Goal: Task Accomplishment & Management: Use online tool/utility

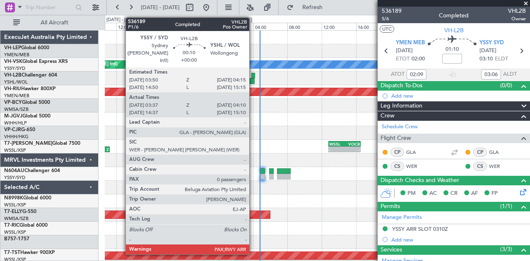
click at [253, 74] on div at bounding box center [253, 76] width 4 height 6
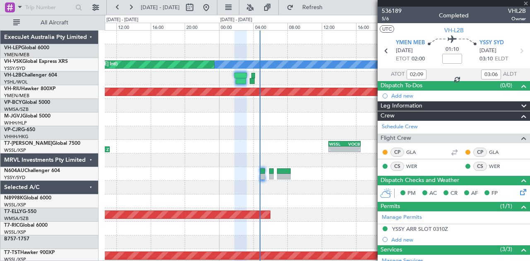
type input "03:47"
type input "04:05"
type input "0"
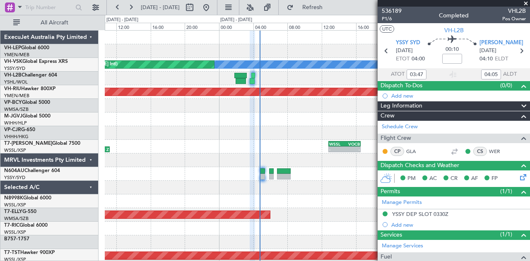
type input "14:47"
type input "15:05"
type input "03:47"
type input "04:05"
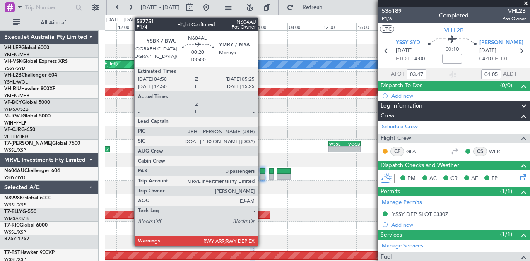
click at [262, 171] on div at bounding box center [262, 171] width 5 height 6
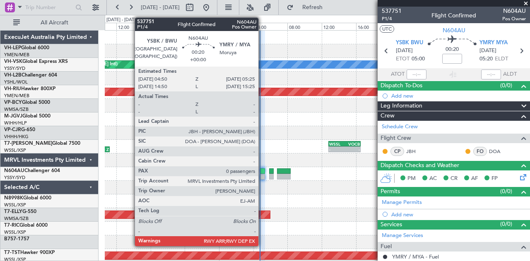
click at [262, 171] on div at bounding box center [262, 171] width 5 height 6
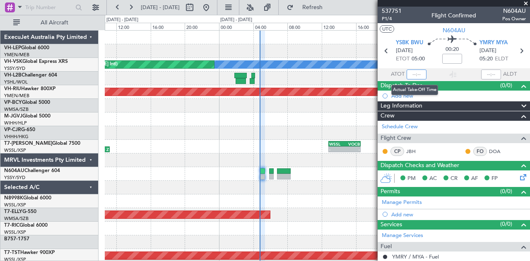
click at [418, 75] on input "text" at bounding box center [416, 75] width 20 height 10
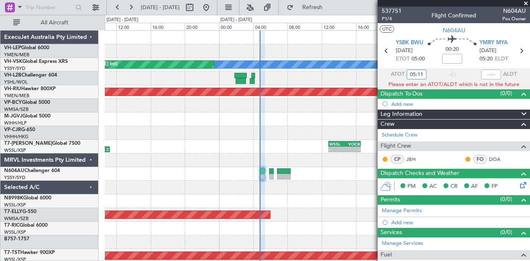
type input "05:11"
click at [524, 1] on span at bounding box center [525, 3] width 8 height 7
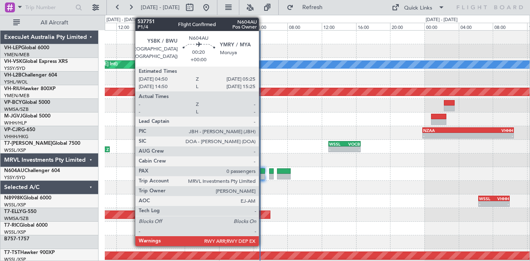
click at [263, 173] on div at bounding box center [262, 171] width 5 height 6
click at [262, 174] on div at bounding box center [262, 177] width 5 height 6
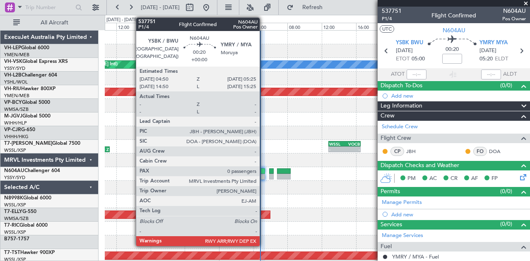
click at [264, 175] on div at bounding box center [262, 177] width 5 height 6
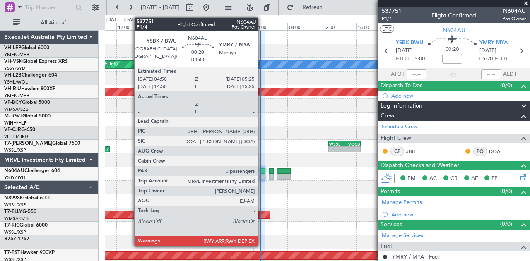
click at [262, 174] on div at bounding box center [262, 177] width 5 height 6
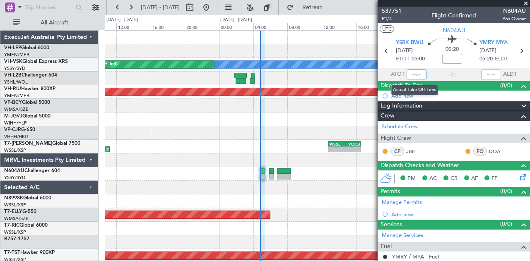
click at [417, 76] on input "text" at bounding box center [416, 75] width 20 height 10
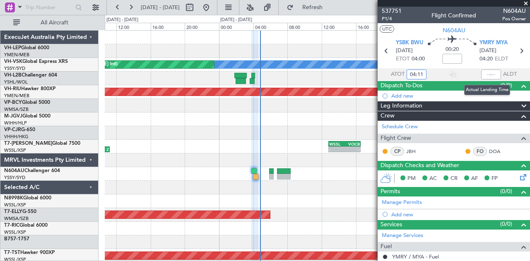
type input "04:11"
click at [490, 74] on input "text" at bounding box center [491, 75] width 20 height 10
type input "04:39"
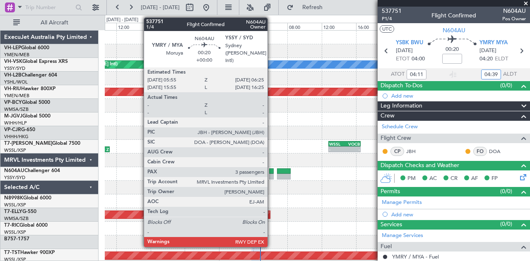
click at [271, 171] on div at bounding box center [271, 171] width 5 height 6
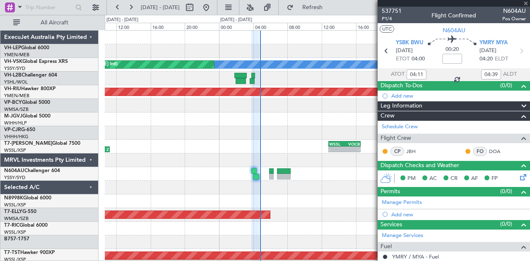
type input "3"
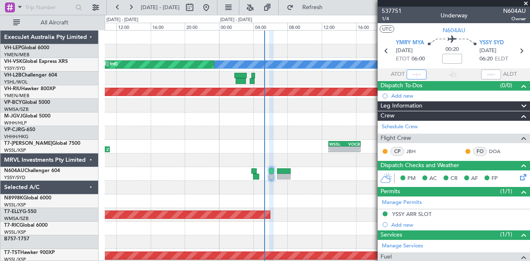
click at [411, 76] on input "text" at bounding box center [416, 75] width 20 height 10
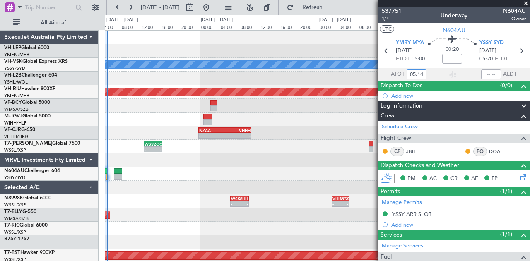
click at [121, 108] on div at bounding box center [317, 106] width 425 height 14
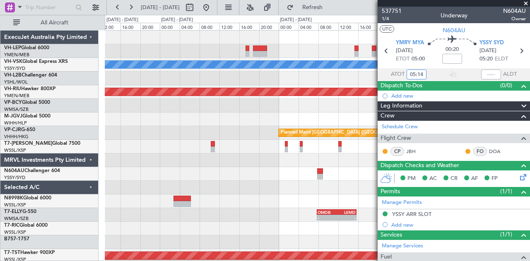
click at [184, 122] on div at bounding box center [317, 120] width 425 height 14
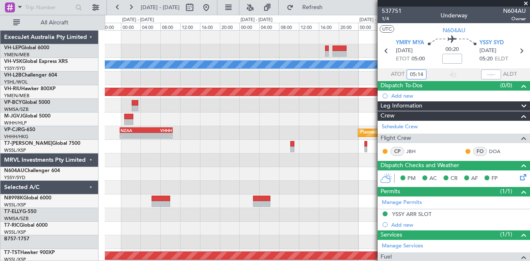
click at [281, 143] on div "[PERSON_NAME] Unplanned Maint Sydney ([PERSON_NAME] Intl) Planned Maint [GEOGRA…" at bounding box center [317, 256] width 425 height 451
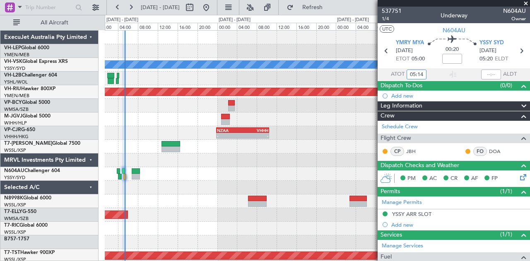
click at [327, 170] on div "[PERSON_NAME] Unplanned Maint Sydney ([PERSON_NAME] Intl) Planned Maint [GEOGRA…" at bounding box center [317, 256] width 425 height 451
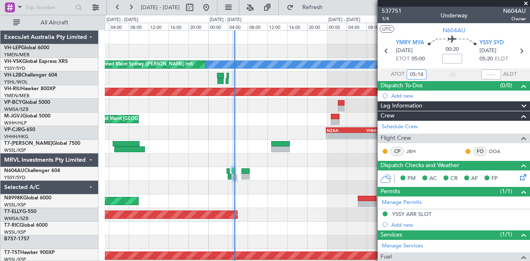
type input "05:14"
click at [527, 3] on span at bounding box center [525, 3] width 8 height 7
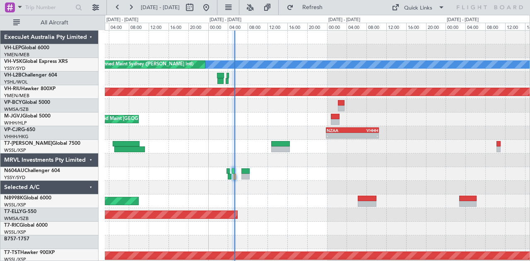
type input "0"
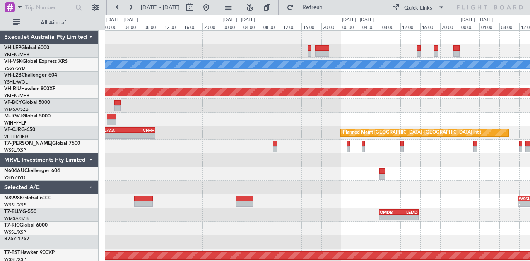
click at [118, 74] on div "[PERSON_NAME] Planned Maint [GEOGRAPHIC_DATA] ([GEOGRAPHIC_DATA]) - - NZAA 23:5…" at bounding box center [317, 256] width 425 height 451
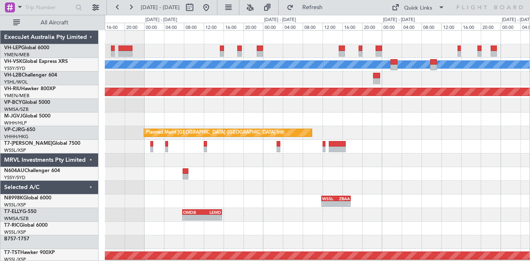
click at [117, 76] on div "[PERSON_NAME] Planned Maint [GEOGRAPHIC_DATA] ([GEOGRAPHIC_DATA]) Planned Maint…" at bounding box center [317, 256] width 425 height 451
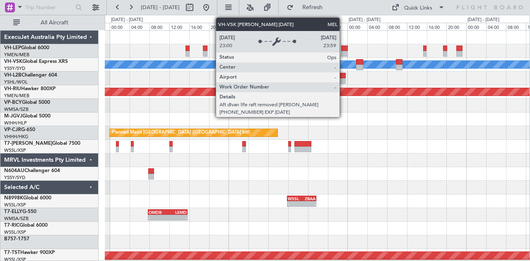
click at [233, 66] on div "MEL" at bounding box center [317, 64] width 1274 height 7
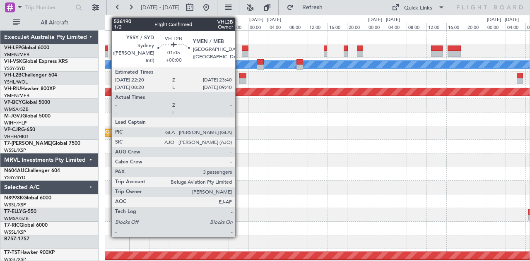
click at [239, 78] on div at bounding box center [242, 81] width 7 height 6
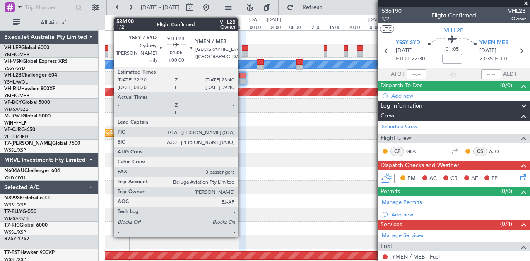
click at [242, 77] on div at bounding box center [242, 76] width 7 height 6
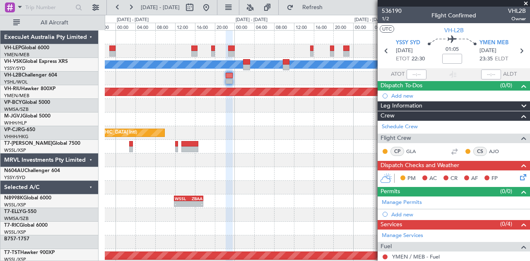
click at [148, 97] on div "[PERSON_NAME] Planned Maint [GEOGRAPHIC_DATA] ([GEOGRAPHIC_DATA]) Planned Maint…" at bounding box center [317, 256] width 425 height 451
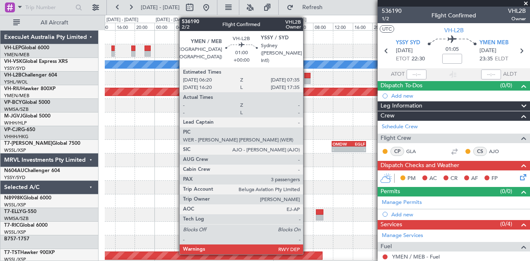
click at [307, 79] on div at bounding box center [307, 81] width 6 height 6
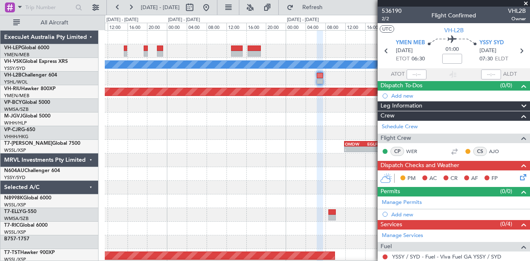
click at [282, 154] on div "[PERSON_NAME] Planned Maint [GEOGRAPHIC_DATA] ([GEOGRAPHIC_DATA]) - - VHHH 00:5…" at bounding box center [317, 256] width 425 height 451
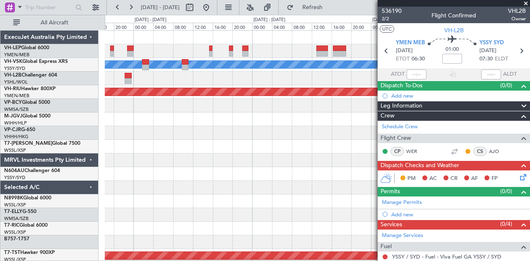
click at [223, 85] on div "[PERSON_NAME] Planned Maint [GEOGRAPHIC_DATA] ([GEOGRAPHIC_DATA]) - - VHHH 00:5…" at bounding box center [317, 256] width 425 height 451
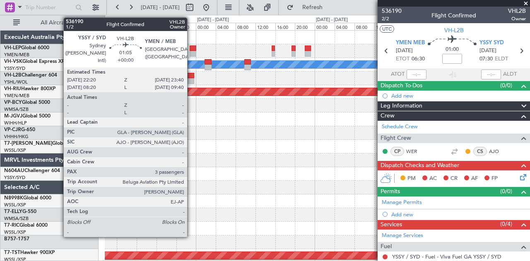
click at [191, 78] on div at bounding box center [190, 81] width 7 height 6
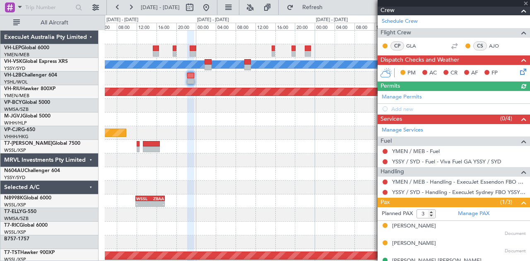
scroll to position [117, 0]
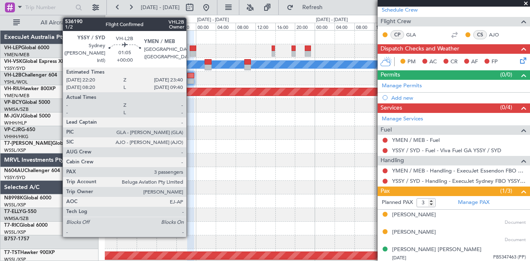
click at [191, 77] on div at bounding box center [190, 76] width 7 height 6
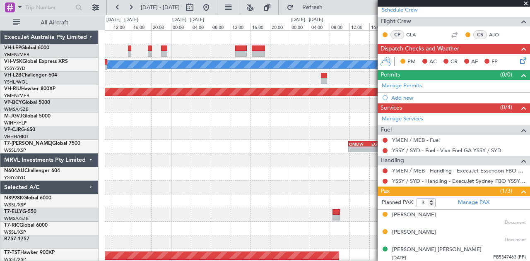
click at [62, 126] on div "[PERSON_NAME] Planned Maint [GEOGRAPHIC_DATA] ([GEOGRAPHIC_DATA]) - - VHHH 00:5…" at bounding box center [265, 138] width 530 height 246
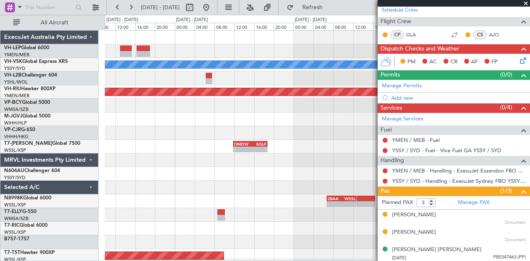
click at [36, 140] on div "[PERSON_NAME] Planned Maint [GEOGRAPHIC_DATA] ([GEOGRAPHIC_DATA]) - - VHHH 00:5…" at bounding box center [265, 138] width 530 height 246
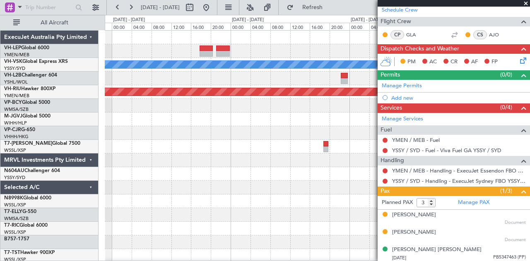
click at [72, 157] on div "[PERSON_NAME] Planned Maint [GEOGRAPHIC_DATA] ([GEOGRAPHIC_DATA]) - - VHHH 00:5…" at bounding box center [265, 138] width 530 height 246
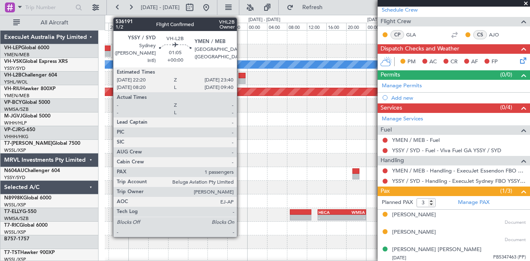
click at [241, 73] on div at bounding box center [241, 76] width 7 height 6
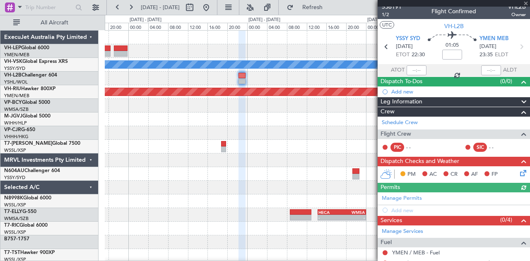
scroll to position [0, 0]
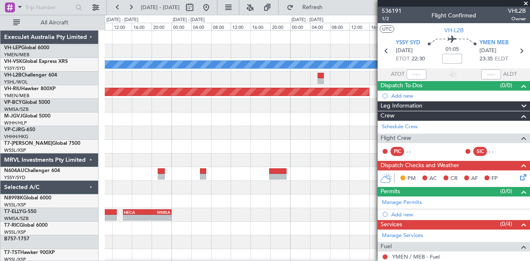
click at [145, 84] on div at bounding box center [317, 79] width 425 height 14
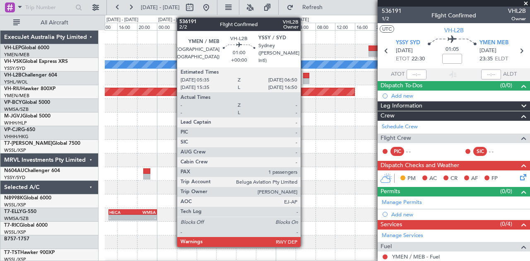
click at [305, 76] on div at bounding box center [306, 76] width 6 height 6
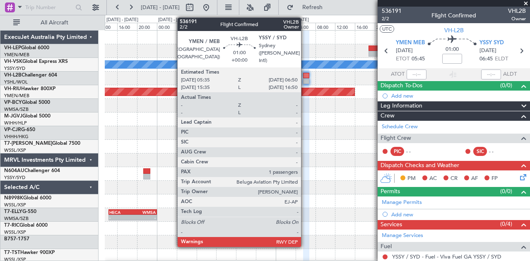
click at [305, 77] on div at bounding box center [306, 76] width 6 height 6
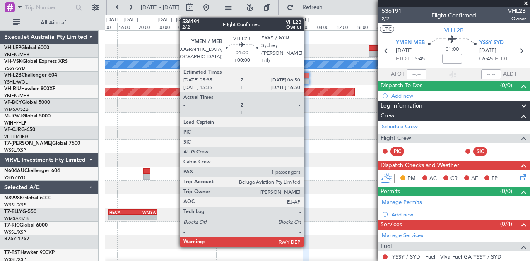
click at [307, 76] on div at bounding box center [306, 76] width 6 height 6
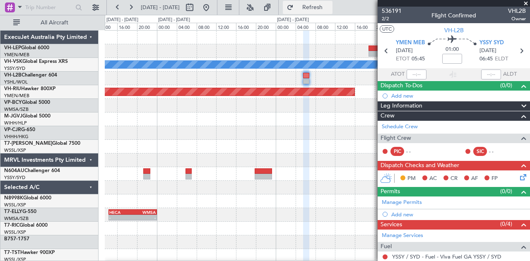
click at [330, 6] on span "Refresh" at bounding box center [312, 8] width 35 height 6
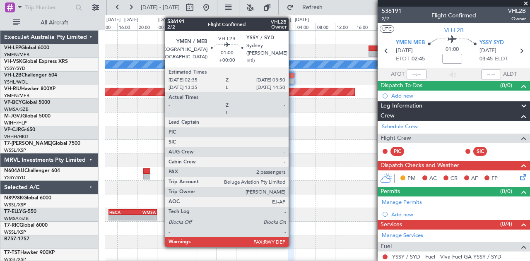
click at [293, 81] on div at bounding box center [291, 81] width 6 height 6
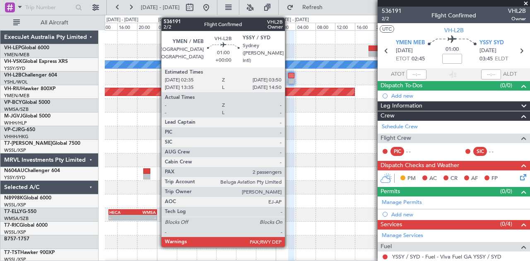
click at [289, 79] on div at bounding box center [291, 81] width 6 height 6
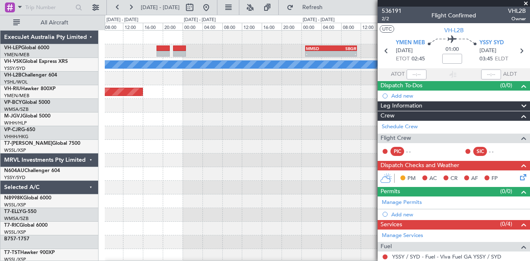
click at [115, 133] on div "- - MMSD 00:50 Z SBGR 11:15 Z [PERSON_NAME] Planned Maint [GEOGRAPHIC_DATA] ([G…" at bounding box center [317, 256] width 425 height 451
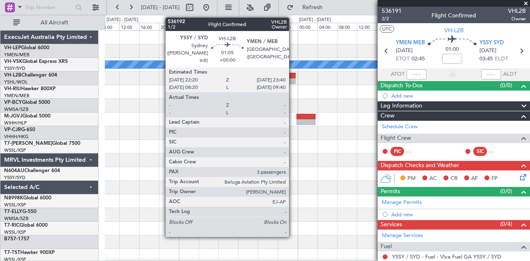
click at [293, 75] on div at bounding box center [292, 76] width 7 height 6
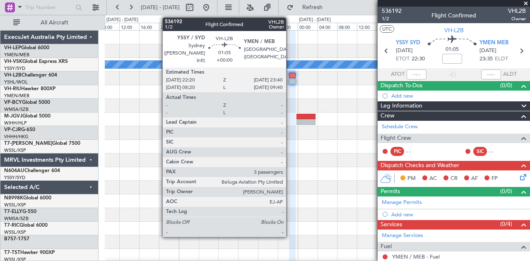
click at [290, 78] on div at bounding box center [292, 81] width 7 height 6
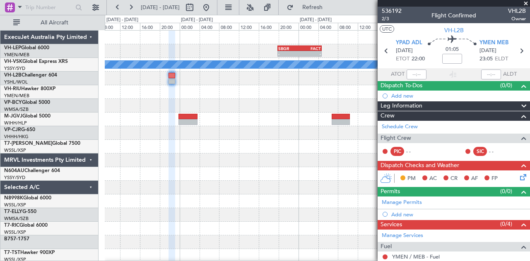
click at [122, 97] on div at bounding box center [317, 92] width 425 height 14
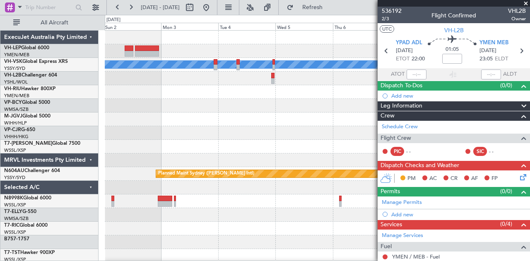
click at [314, 129] on div "[PERSON_NAME] Planned Maint Sydney ([PERSON_NAME] Intl)" at bounding box center [317, 256] width 425 height 451
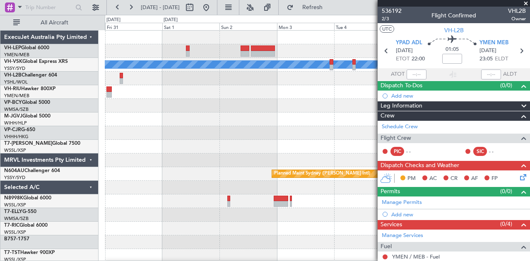
click at [288, 125] on div at bounding box center [317, 120] width 425 height 14
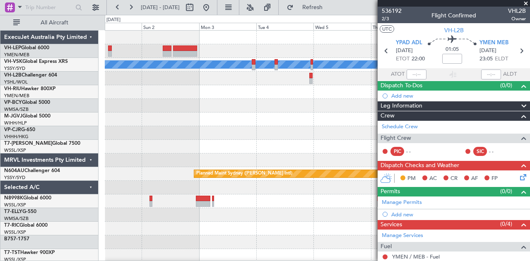
click at [136, 108] on div at bounding box center [317, 106] width 425 height 14
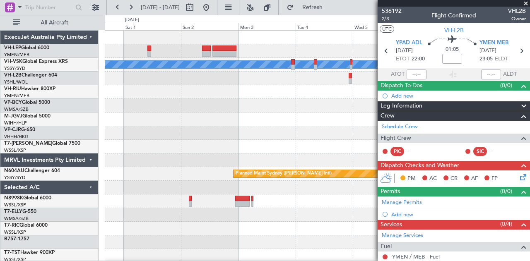
click at [284, 119] on div "[PERSON_NAME] Planned Maint Sydney ([PERSON_NAME] Intl)" at bounding box center [317, 256] width 425 height 451
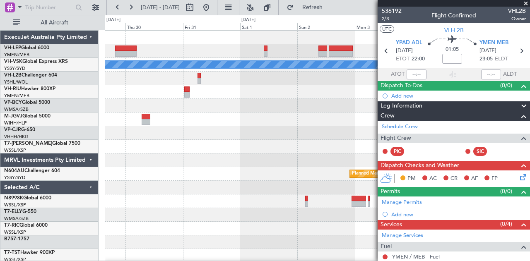
click at [323, 127] on div "[PERSON_NAME] Planned Maint Sydney ([PERSON_NAME] Intl)" at bounding box center [317, 256] width 425 height 451
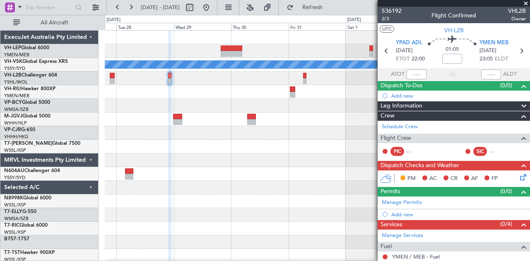
click at [266, 106] on div "[PERSON_NAME] Planned Maint Sydney ([PERSON_NAME] Intl)" at bounding box center [317, 256] width 425 height 451
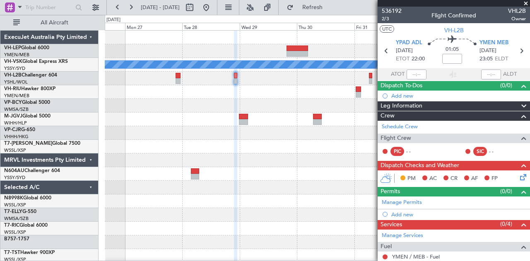
click at [285, 130] on div "[PERSON_NAME] Planned Maint Sydney ([PERSON_NAME] Intl)" at bounding box center [317, 256] width 425 height 451
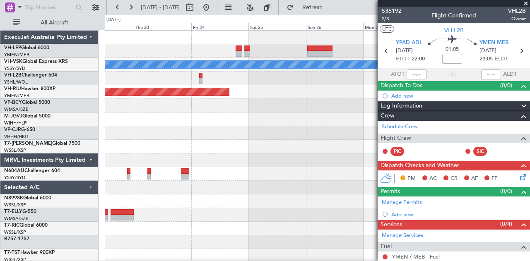
click at [314, 127] on div "[PERSON_NAME] Planned Maint [GEOGRAPHIC_DATA] ([GEOGRAPHIC_DATA])" at bounding box center [317, 256] width 425 height 451
click at [330, 9] on span "Refresh" at bounding box center [312, 8] width 35 height 6
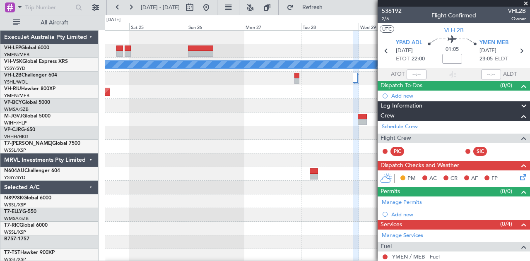
click at [125, 120] on div at bounding box center [317, 120] width 425 height 14
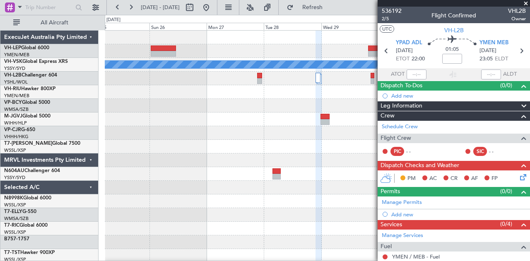
click at [200, 114] on div "[PERSON_NAME] Planned Maint [GEOGRAPHIC_DATA] ([GEOGRAPHIC_DATA]) Planned Maint…" at bounding box center [317, 256] width 425 height 451
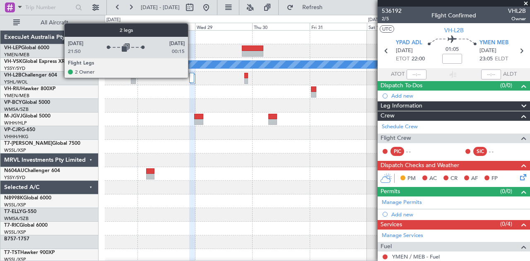
click at [192, 77] on div at bounding box center [191, 78] width 5 height 10
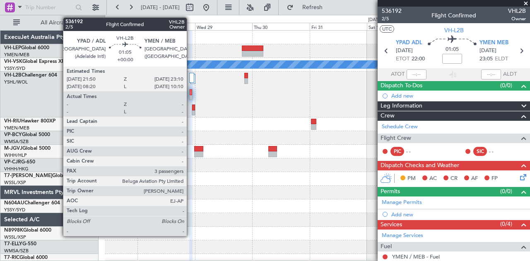
click at [191, 93] on div at bounding box center [190, 92] width 2 height 6
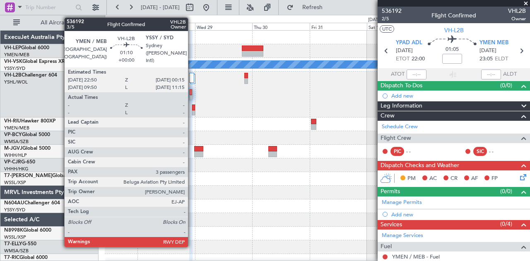
click at [192, 110] on div at bounding box center [193, 113] width 3 height 6
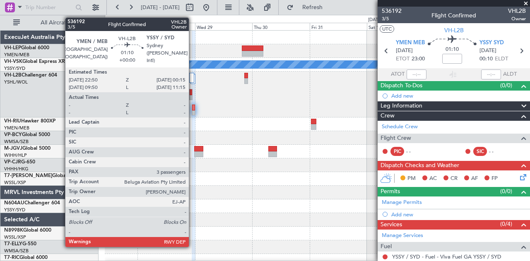
click at [193, 108] on div at bounding box center [193, 108] width 3 height 6
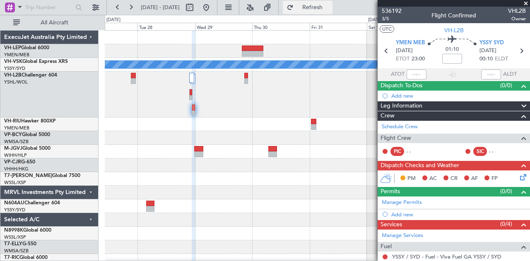
click at [317, 2] on button "Refresh" at bounding box center [308, 7] width 50 height 13
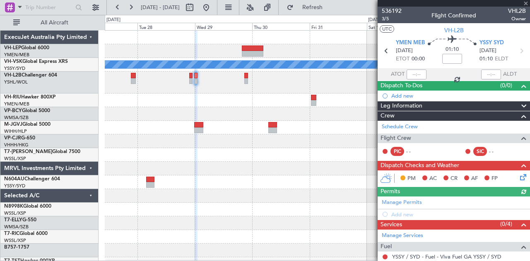
click at [242, 105] on div at bounding box center [317, 101] width 425 height 14
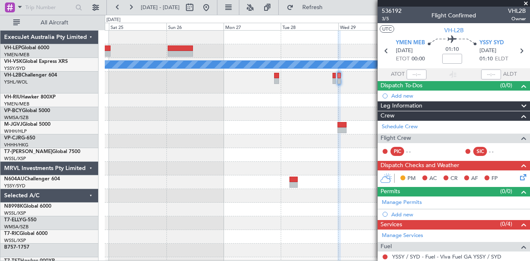
click at [241, 99] on div "[PERSON_NAME] Planned Maint [GEOGRAPHIC_DATA] ([GEOGRAPHIC_DATA]) Planned Maint…" at bounding box center [317, 260] width 425 height 459
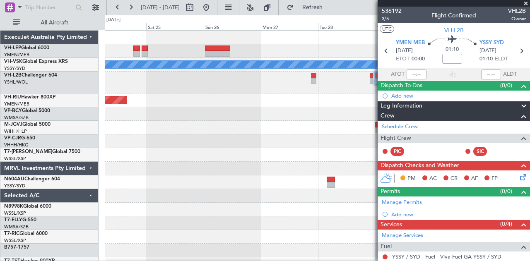
click at [334, 115] on div "[PERSON_NAME] Planned Maint [GEOGRAPHIC_DATA] ([GEOGRAPHIC_DATA])" at bounding box center [317, 260] width 425 height 459
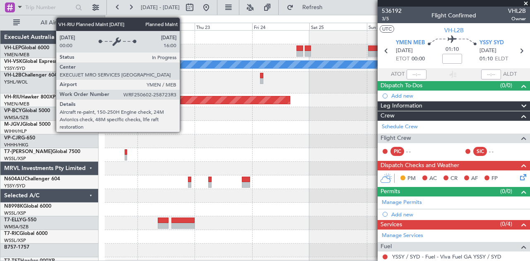
click at [329, 118] on div "[PERSON_NAME] Planned Maint [GEOGRAPHIC_DATA] ([GEOGRAPHIC_DATA])" at bounding box center [317, 260] width 425 height 459
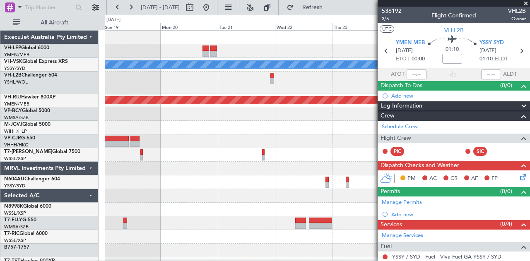
click at [316, 105] on div "[PERSON_NAME] Planned Maint [GEOGRAPHIC_DATA] ([GEOGRAPHIC_DATA]) Planned Maint…" at bounding box center [317, 260] width 425 height 459
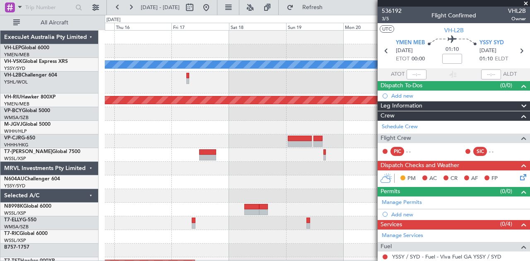
click at [337, 101] on div "[PERSON_NAME] Planned Maint [GEOGRAPHIC_DATA] ([GEOGRAPHIC_DATA]) Planned Maint…" at bounding box center [317, 260] width 425 height 459
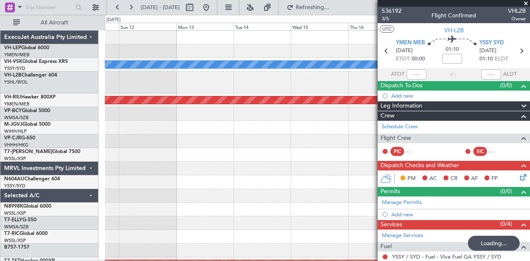
click at [328, 80] on div at bounding box center [317, 83] width 425 height 22
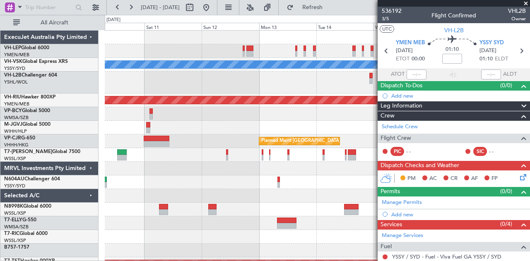
click at [242, 89] on div at bounding box center [317, 83] width 425 height 22
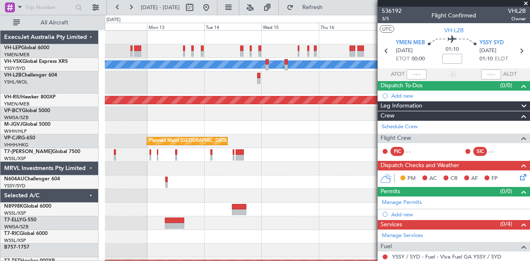
click at [527, 3] on span at bounding box center [525, 3] width 8 height 7
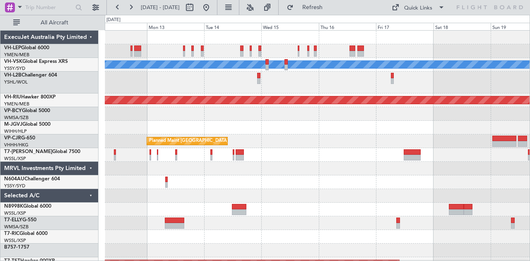
type input "0"
click at [213, 8] on button at bounding box center [205, 7] width 13 height 13
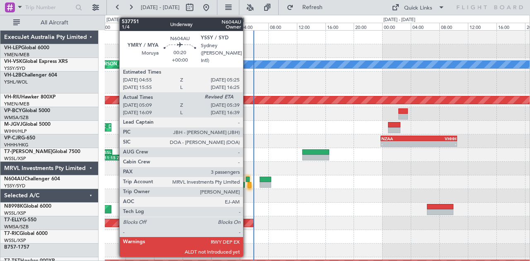
click at [247, 179] on div at bounding box center [248, 180] width 4 height 6
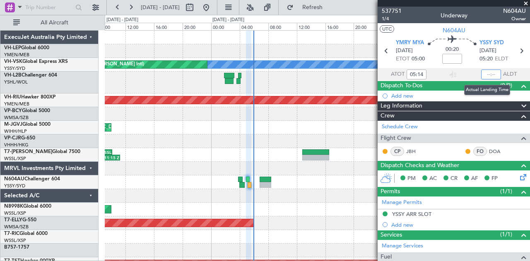
click at [487, 75] on input "text" at bounding box center [491, 75] width 20 height 10
type input "05:53"
